Goal: Find specific page/section: Find specific page/section

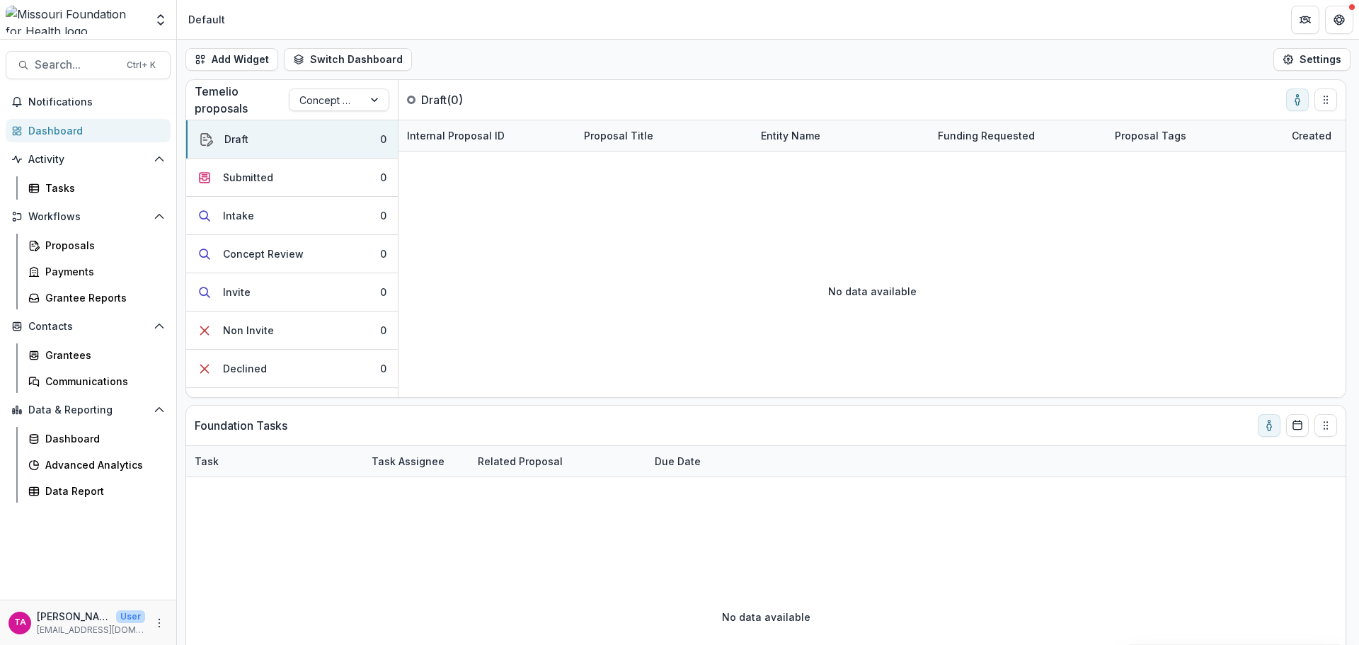
click at [89, 63] on span "Search..." at bounding box center [77, 64] width 84 height 13
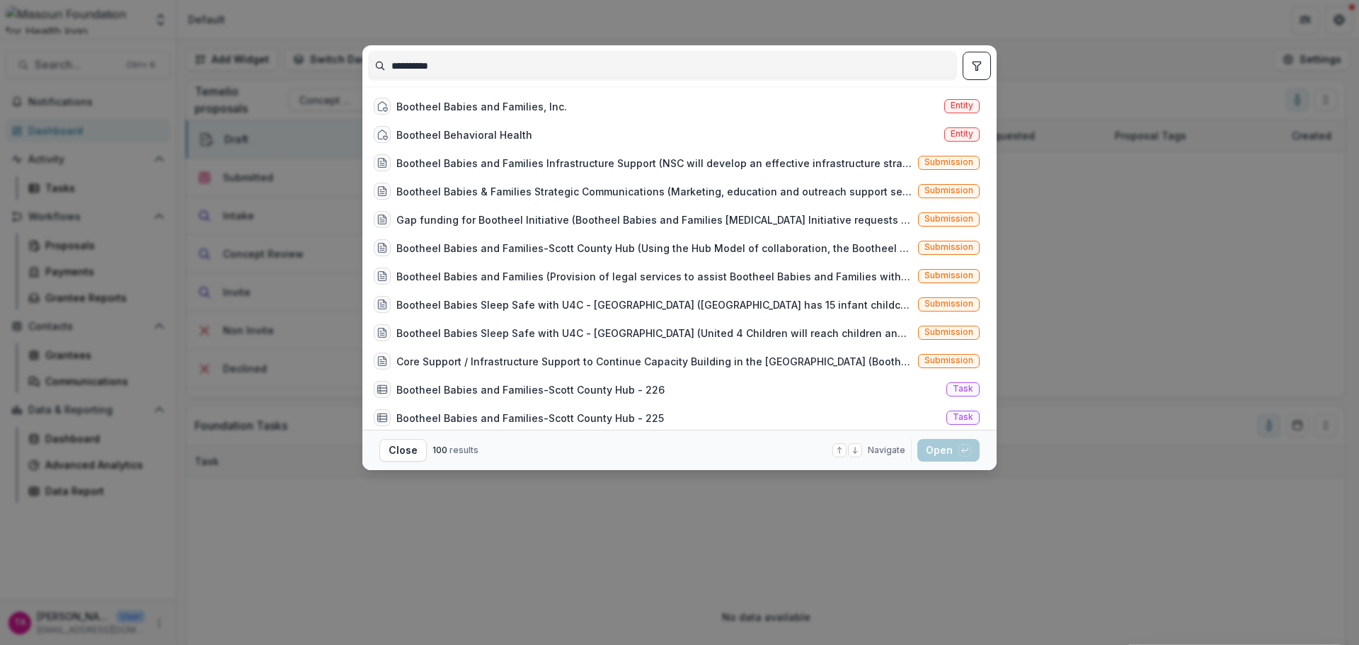
type input "**********"
click at [468, 105] on div "Bootheel Babies and Families, Inc." at bounding box center [481, 106] width 171 height 15
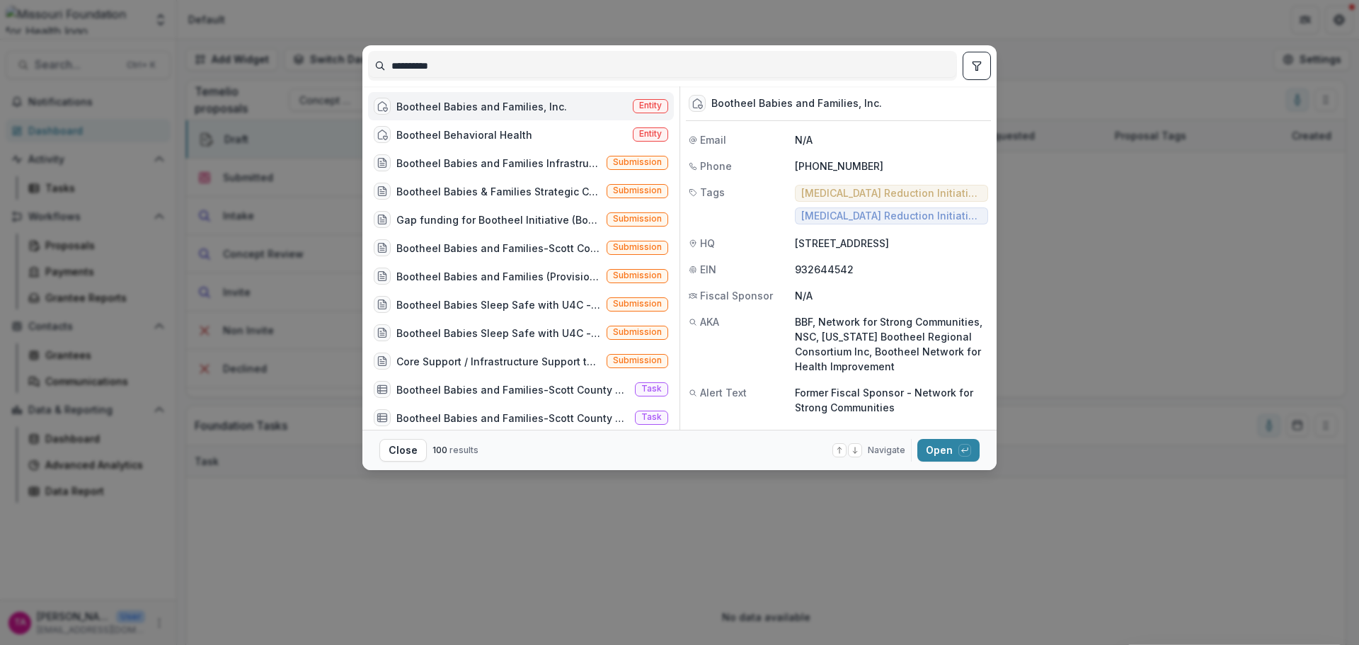
click at [937, 457] on button "Open with enter key" at bounding box center [949, 450] width 62 height 23
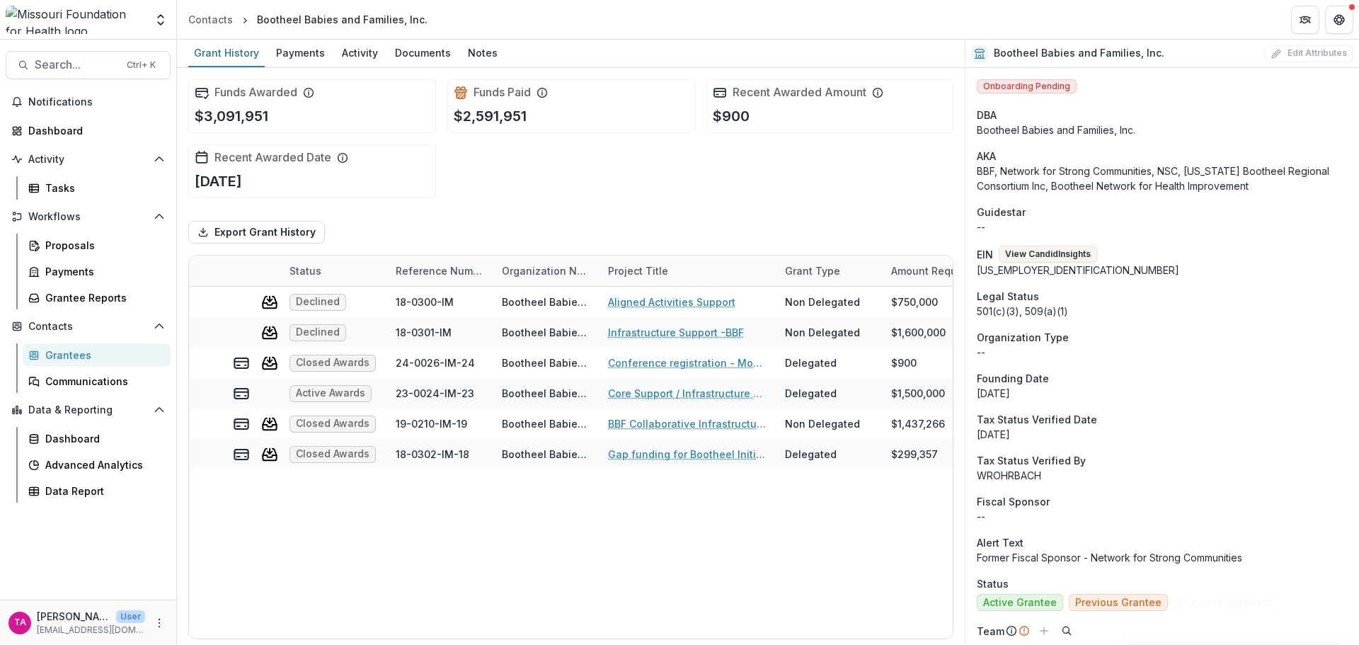
click at [309, 61] on div "Payments" at bounding box center [300, 52] width 60 height 21
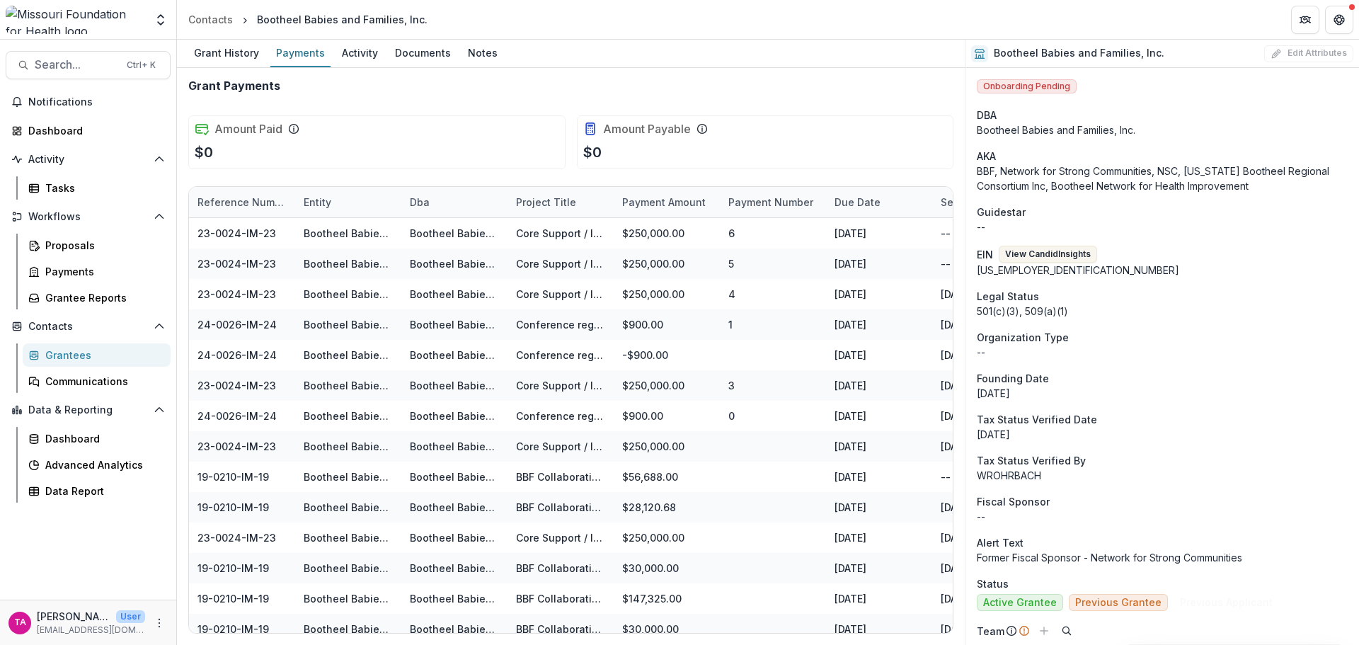
click at [354, 52] on div "Activity" at bounding box center [359, 52] width 47 height 21
